Goal: Transaction & Acquisition: Obtain resource

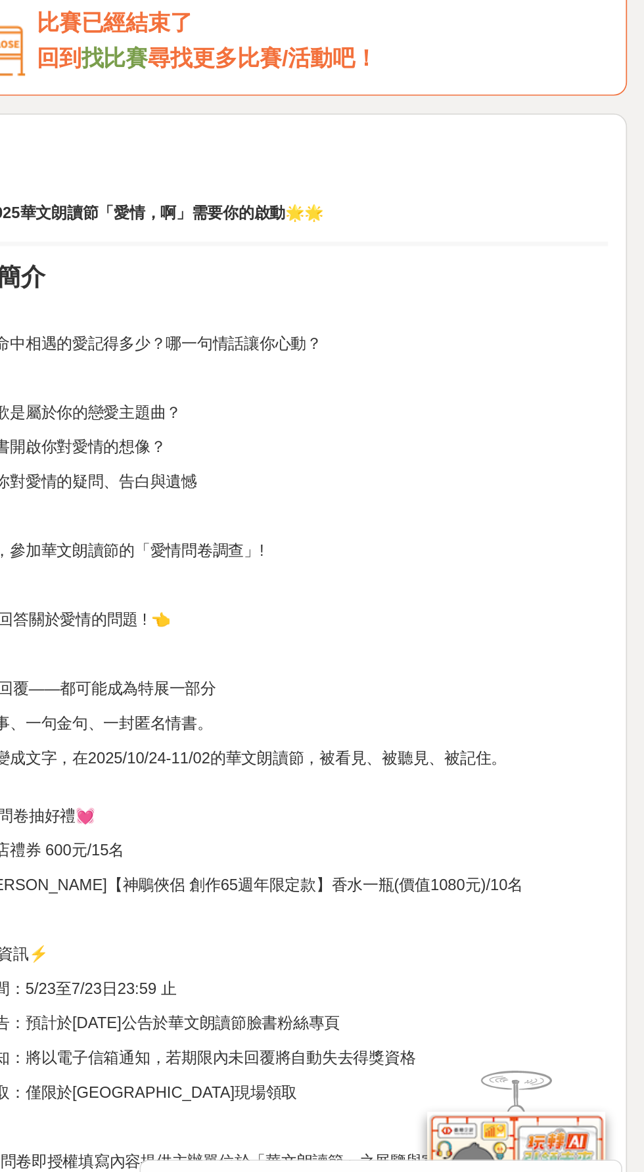
scroll to position [87, 0]
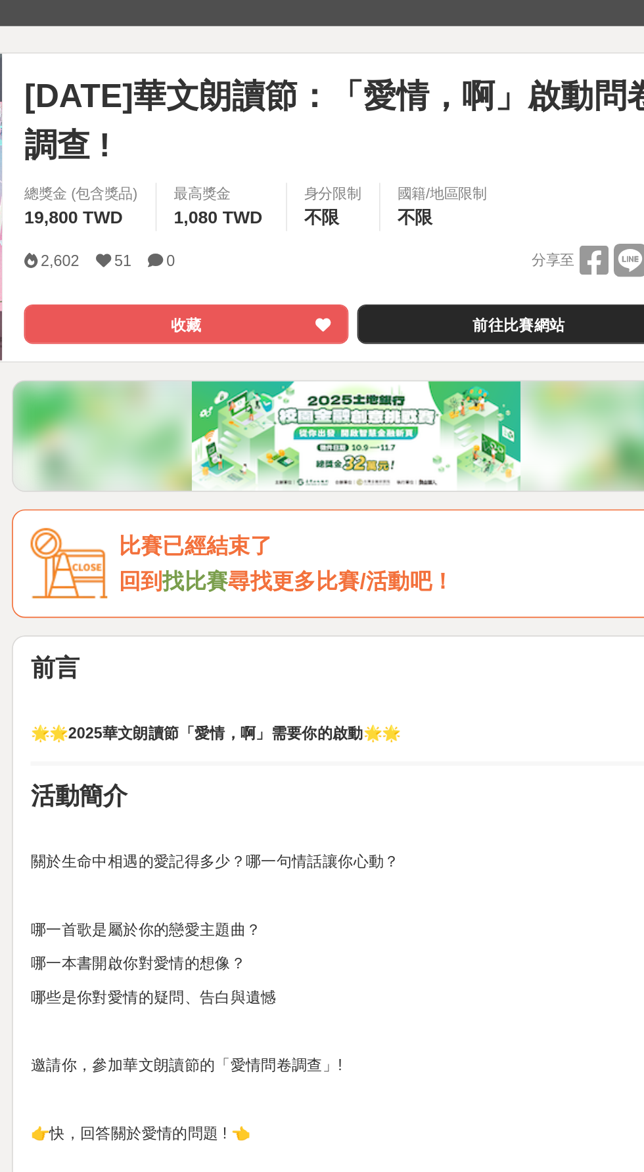
click at [558, 360] on link "前往比賽網站" at bounding box center [525, 363] width 194 height 24
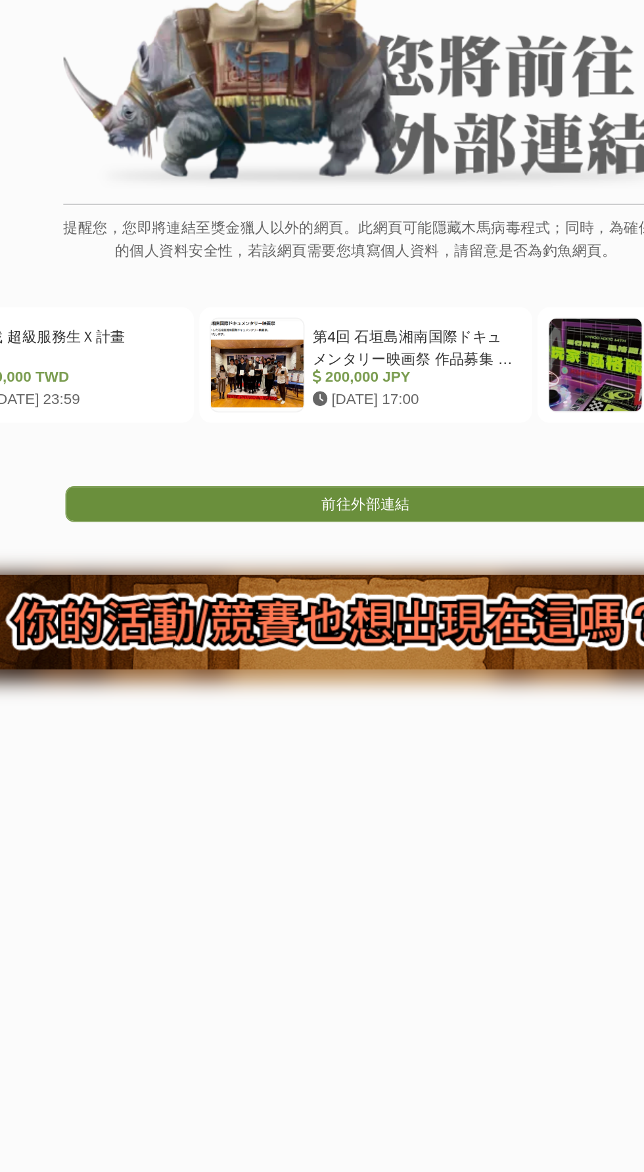
click at [348, 466] on link "前往外部連結" at bounding box center [322, 460] width 374 height 22
